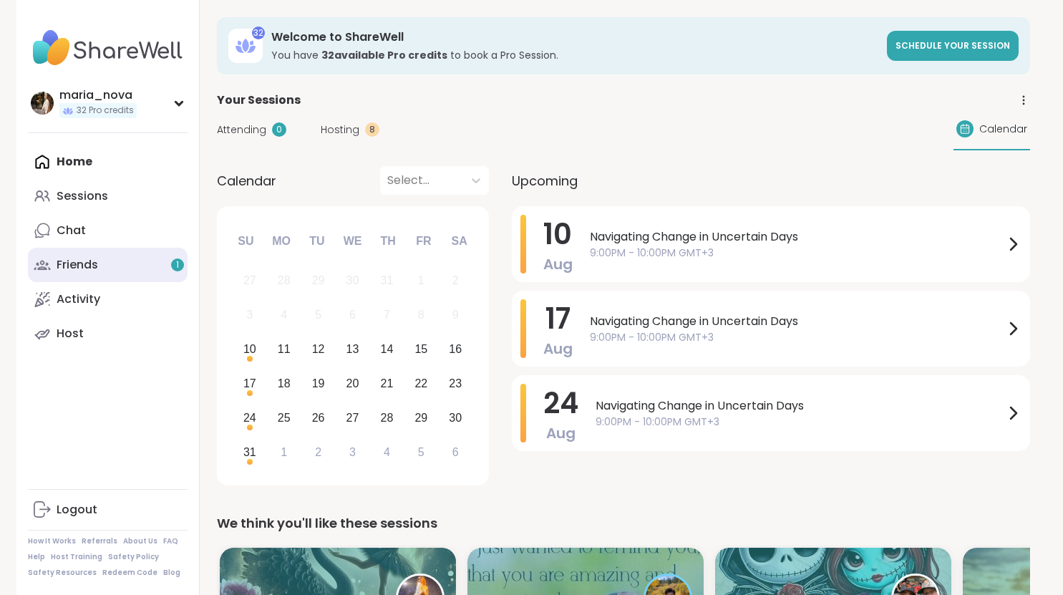
click at [102, 257] on link "Friends 1" at bounding box center [108, 265] width 160 height 34
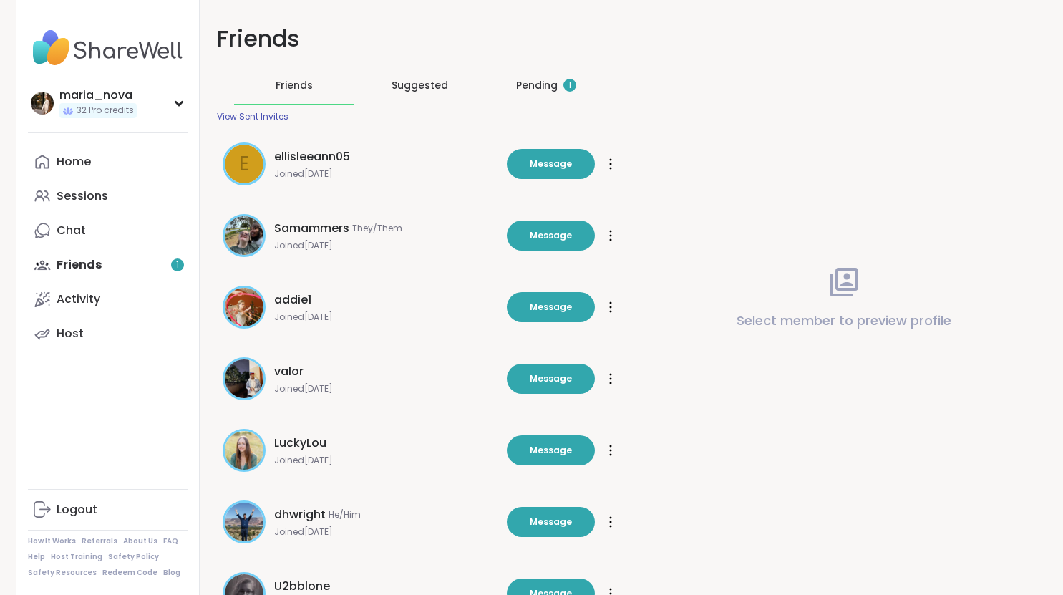
click at [546, 79] on div "Pending 1" at bounding box center [546, 85] width 60 height 14
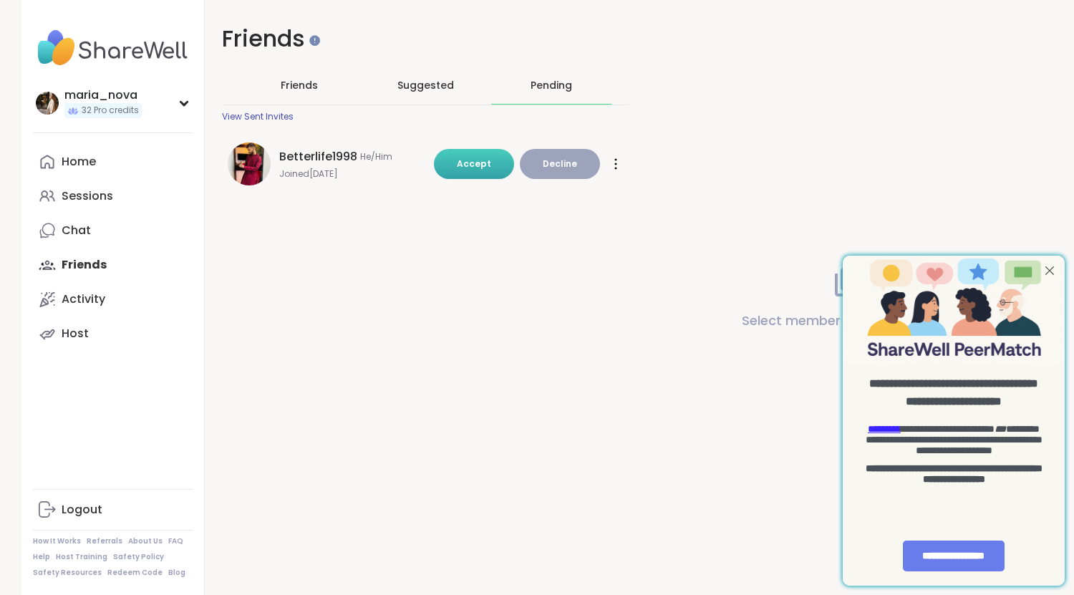
click at [472, 162] on span "Accept" at bounding box center [474, 163] width 34 height 12
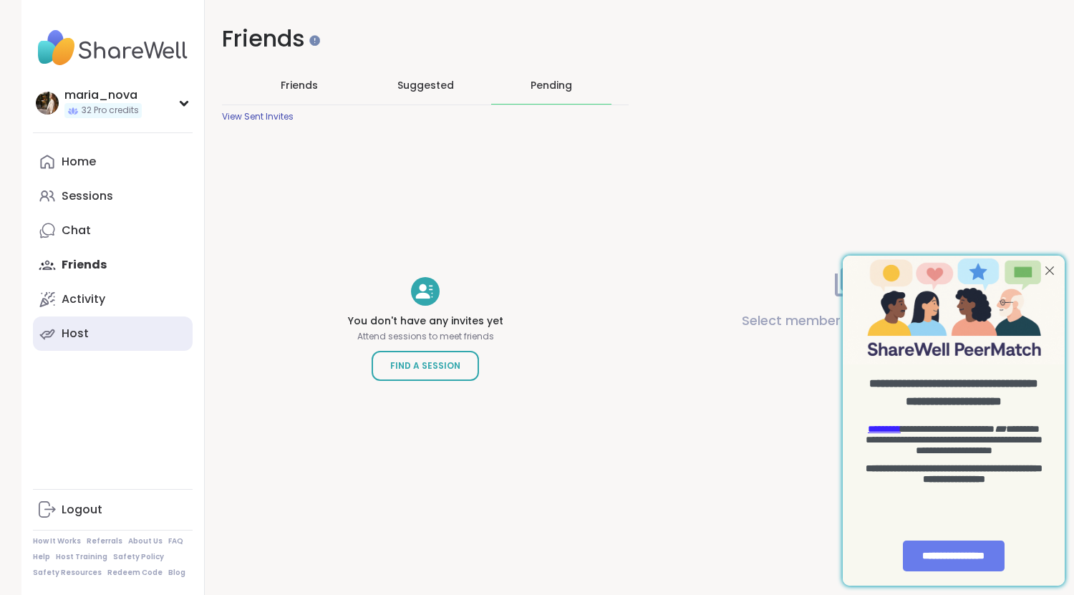
click at [62, 326] on div "Host" at bounding box center [75, 334] width 27 height 16
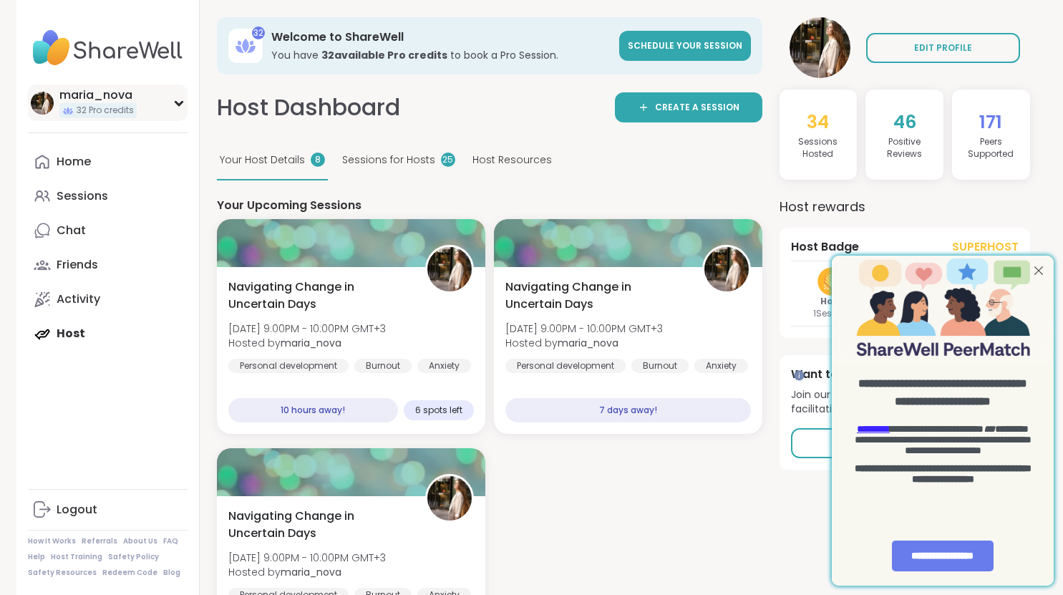
click at [176, 110] on div "maria_nova 32 Pro credits" at bounding box center [108, 102] width 160 height 37
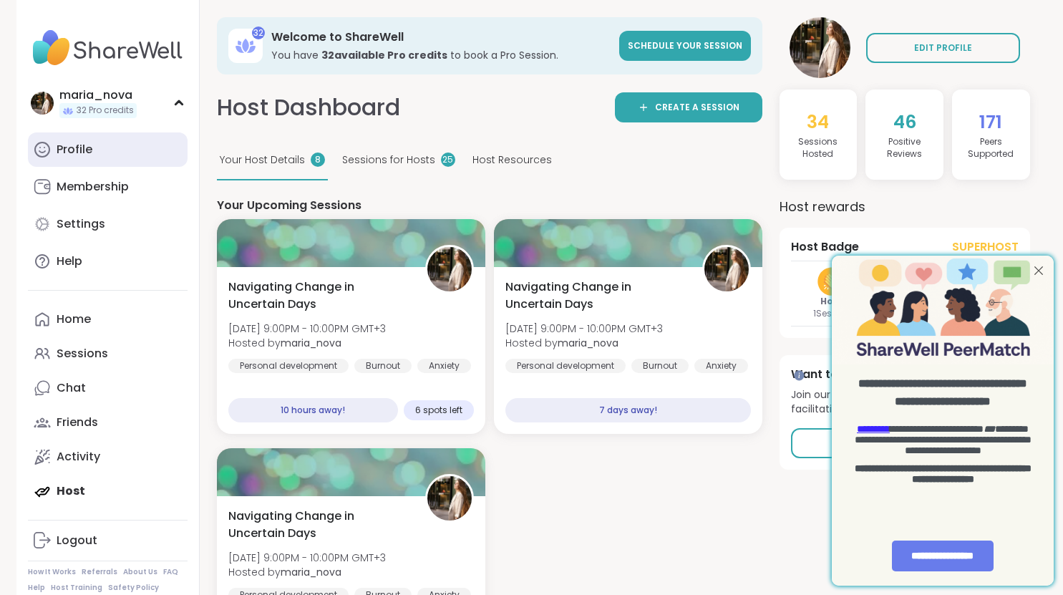
click at [109, 140] on link "Profile" at bounding box center [108, 149] width 160 height 34
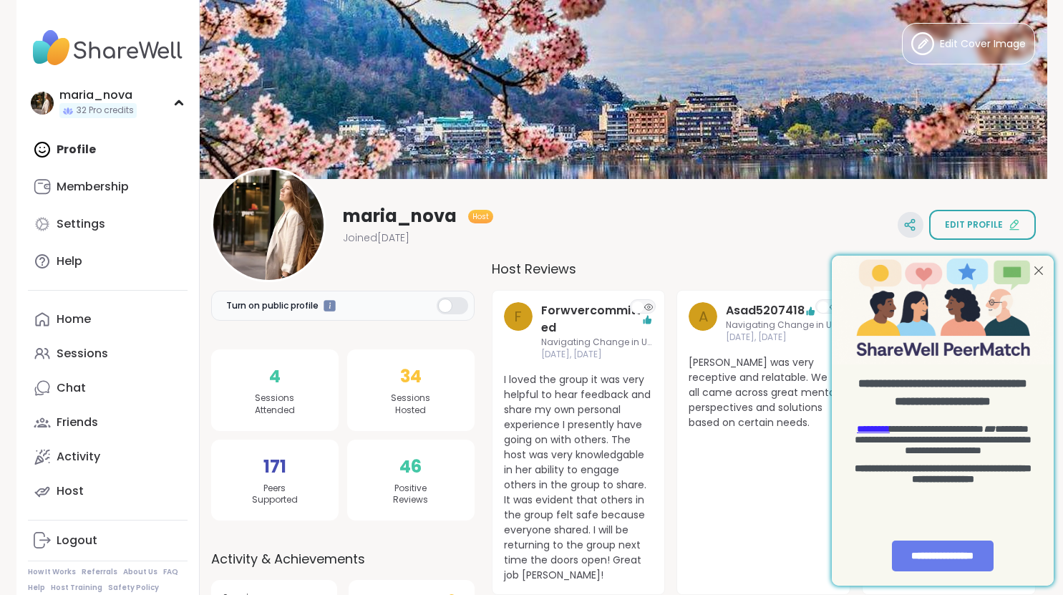
click at [912, 218] on icon at bounding box center [909, 224] width 13 height 13
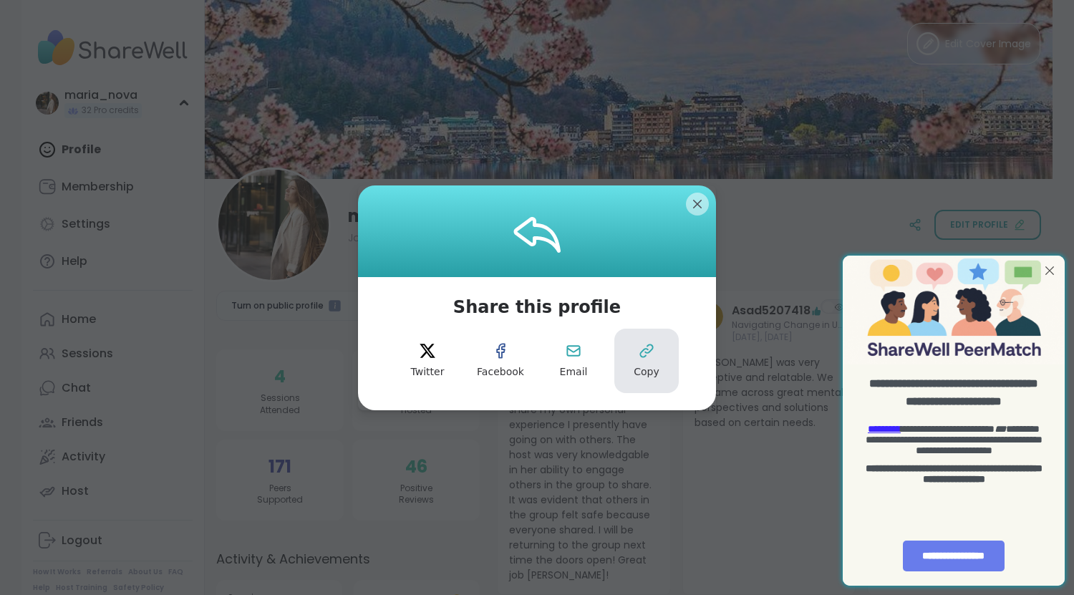
click at [653, 350] on button "Copy" at bounding box center [646, 361] width 64 height 64
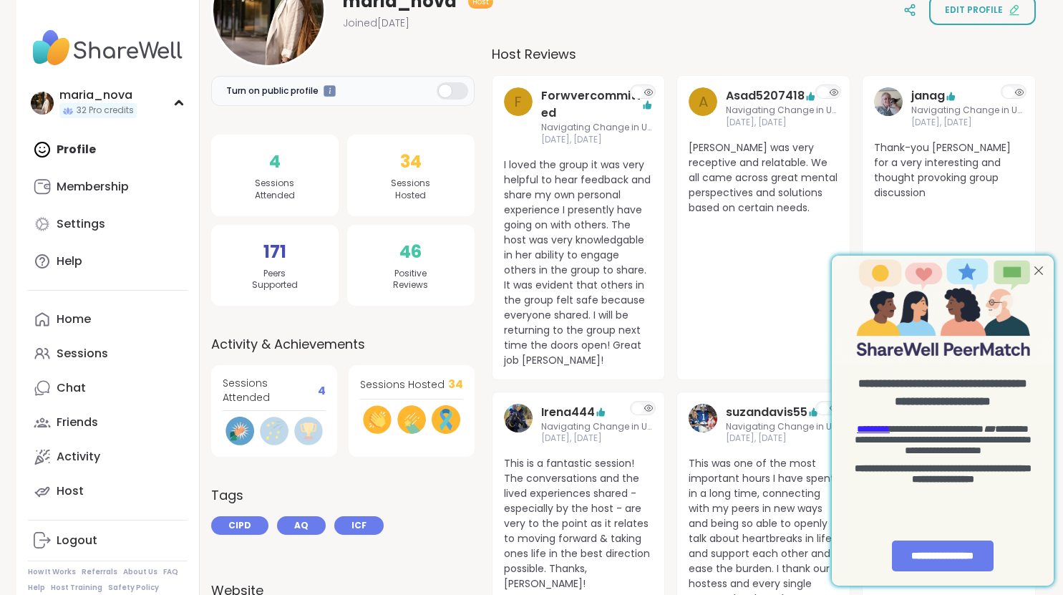
scroll to position [243, 0]
